Goal: Check status: Check status

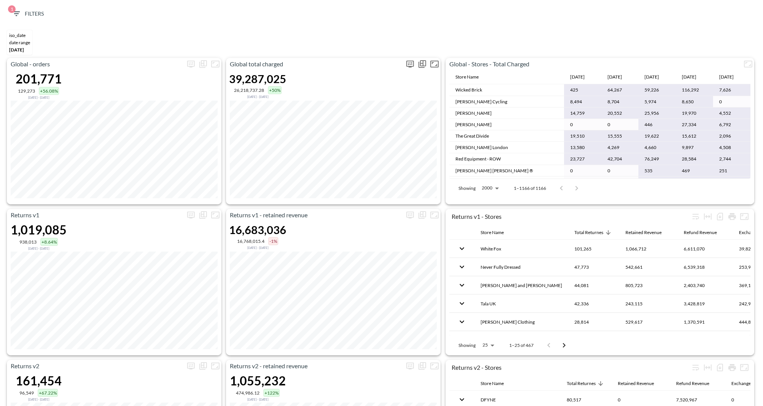
click at [411, 60] on icon "more" at bounding box center [409, 63] width 9 height 9
click at [375, 117] on body "BI.P.EYE, Interactive Analytics Dashboards 1 Filters iso_date DATE RANGE May 01…" at bounding box center [381, 203] width 763 height 406
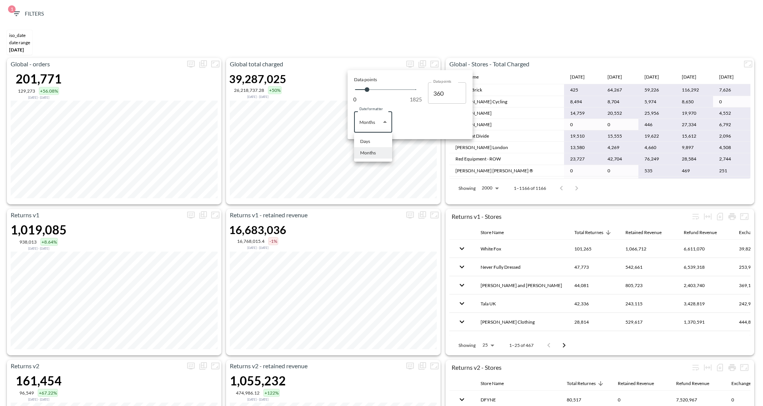
click at [367, 139] on div "Days" at bounding box center [365, 141] width 10 height 7
type input "Days"
click at [359, 29] on div at bounding box center [381, 203] width 763 height 406
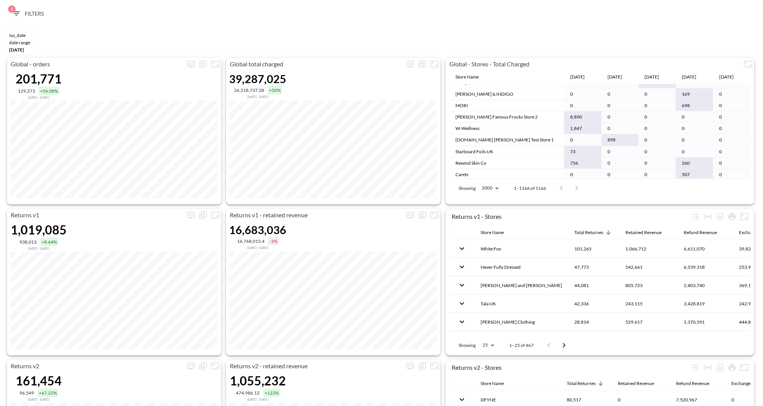
scroll to position [3728, 0]
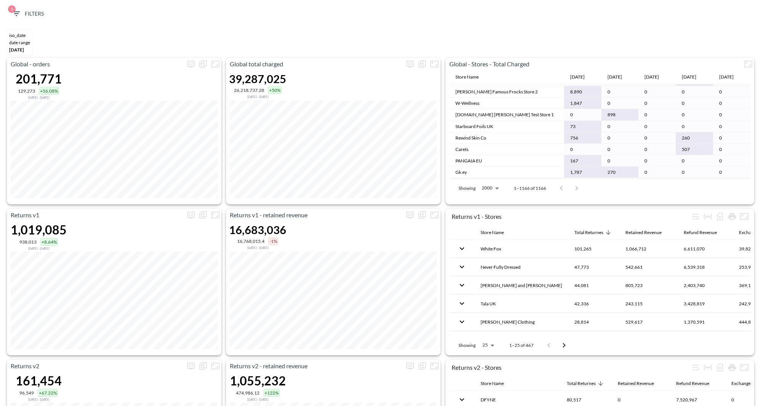
click at [526, 36] on div "iso_date DATE RANGE May 01, 2025" at bounding box center [381, 42] width 755 height 31
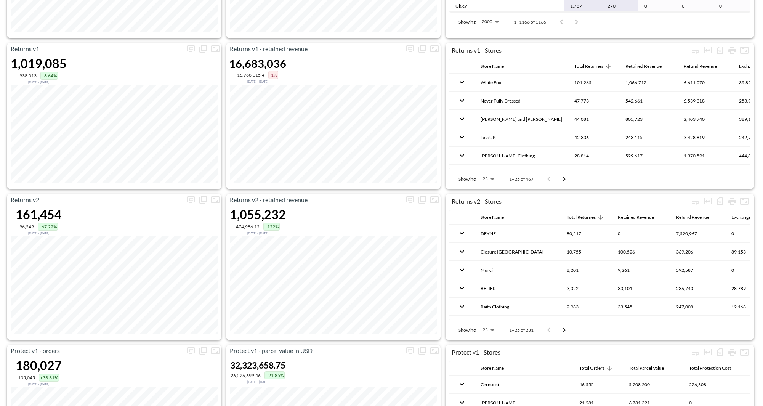
scroll to position [191, 0]
